Goal: Information Seeking & Learning: Learn about a topic

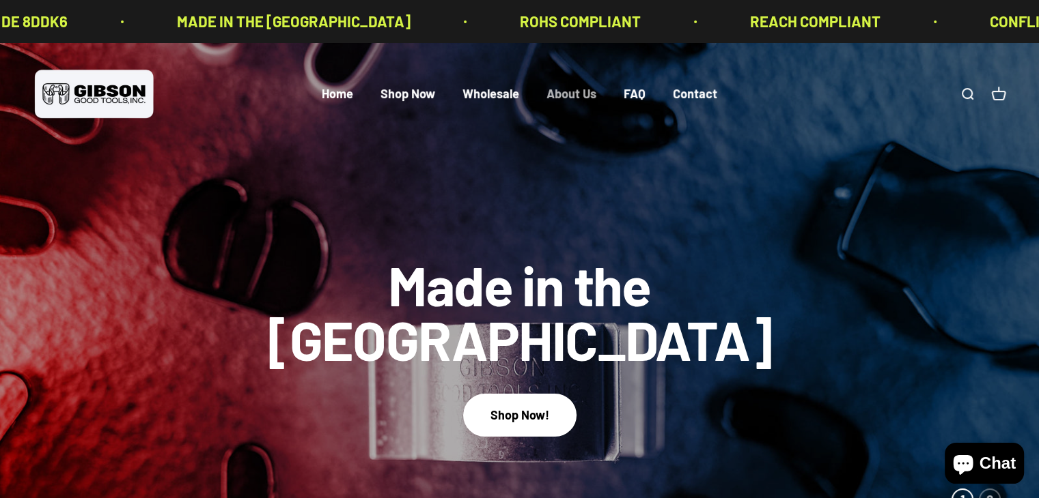
click at [580, 94] on link "About Us" at bounding box center [571, 94] width 50 height 15
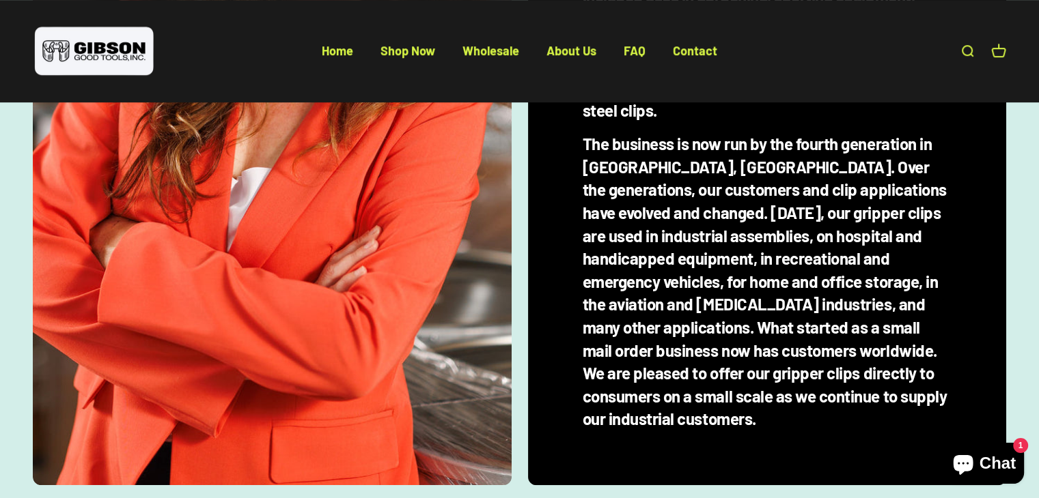
scroll to position [590, 0]
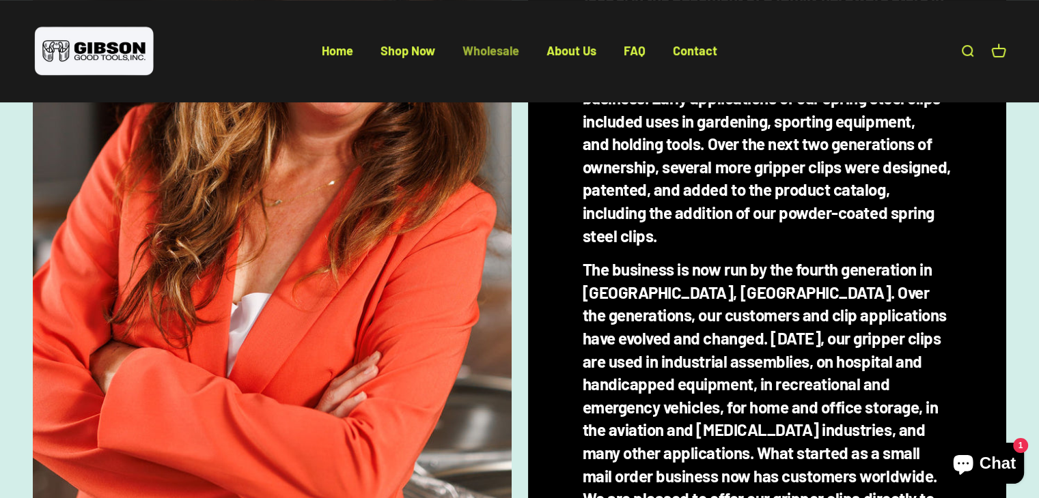
click at [484, 50] on link "Wholesale" at bounding box center [490, 50] width 57 height 15
